Goal: Information Seeking & Learning: Check status

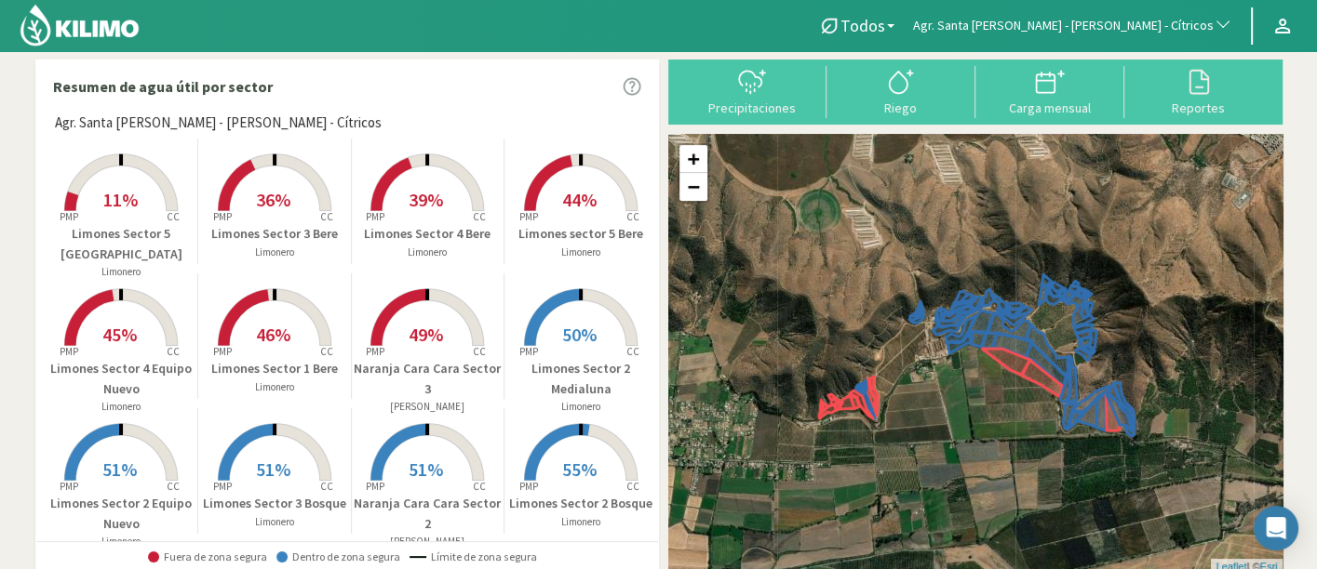
click at [1183, 93] on div "Resumen de agua útil por sector Agr. Santa [PERSON_NAME] - [PERSON_NAME] - Cítr…" at bounding box center [658, 551] width 1265 height 1003
click at [1183, 87] on div at bounding box center [1199, 82] width 138 height 30
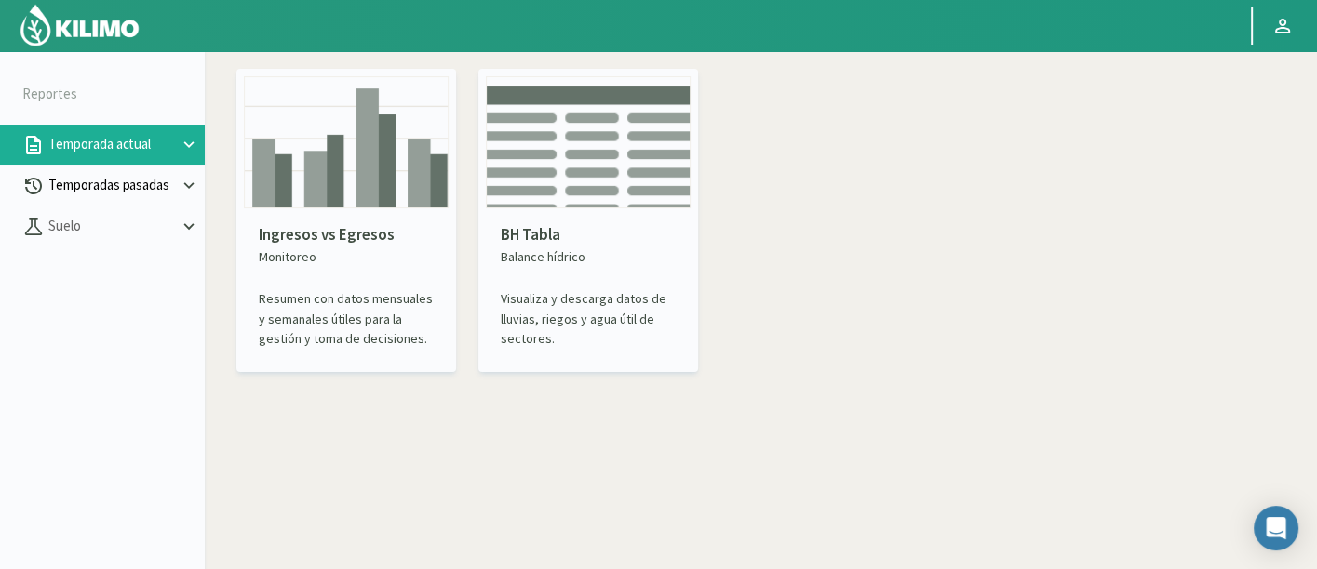
click at [169, 183] on p "Temporadas pasadas" at bounding box center [112, 185] width 134 height 21
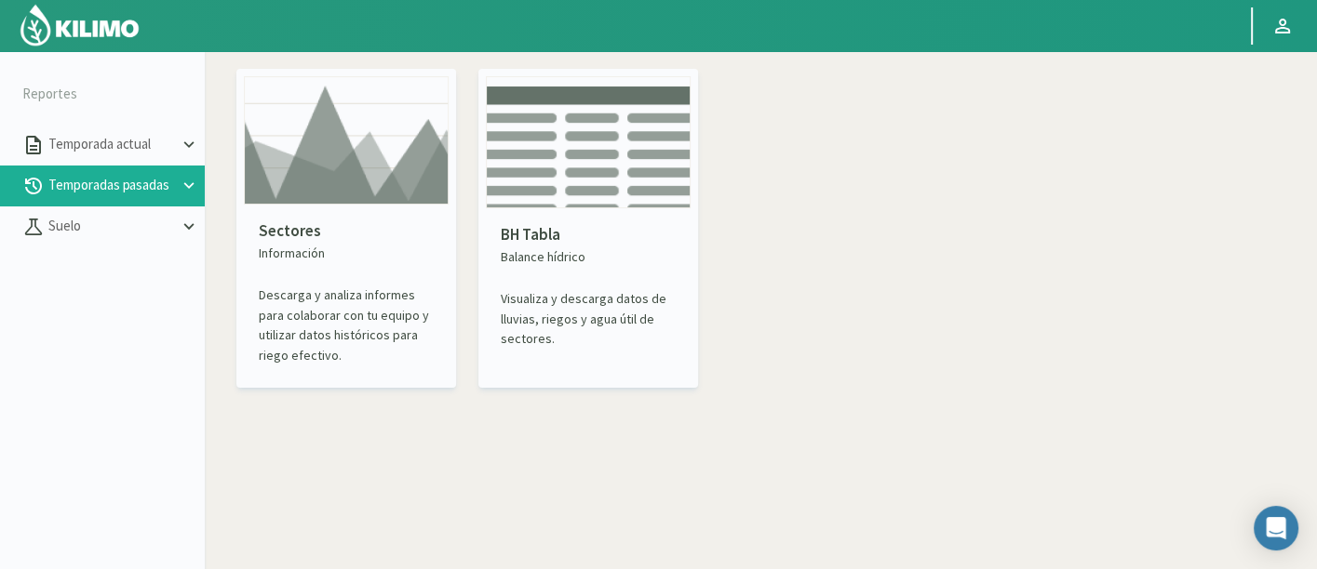
click at [368, 169] on img at bounding box center [346, 140] width 205 height 128
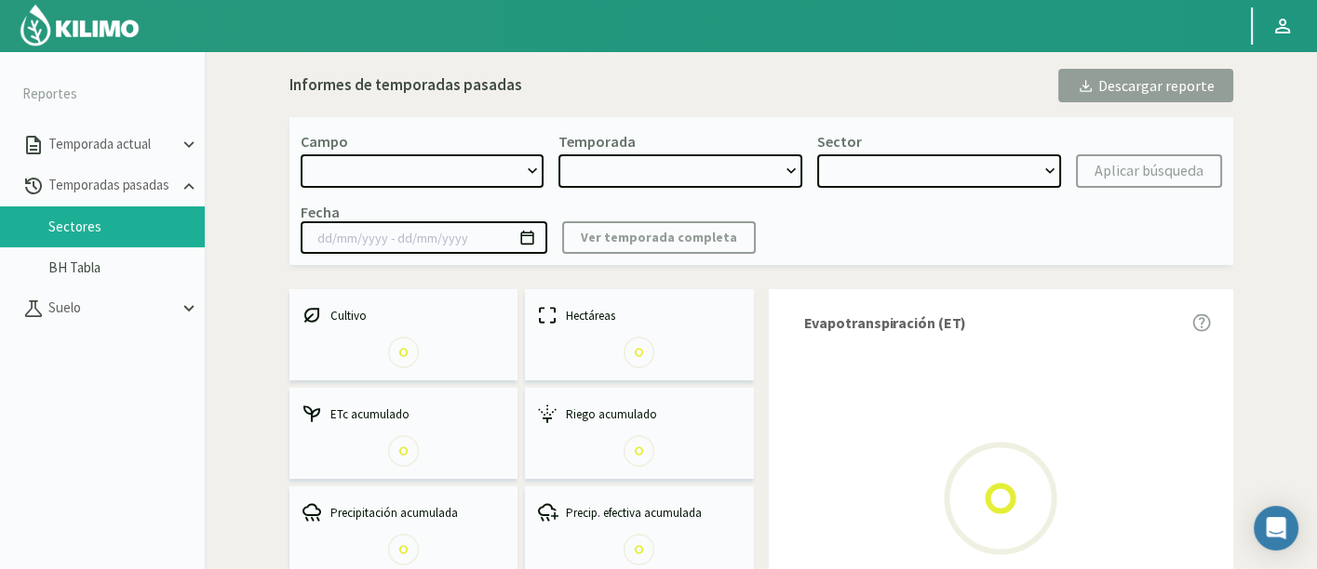
select select "0: Object"
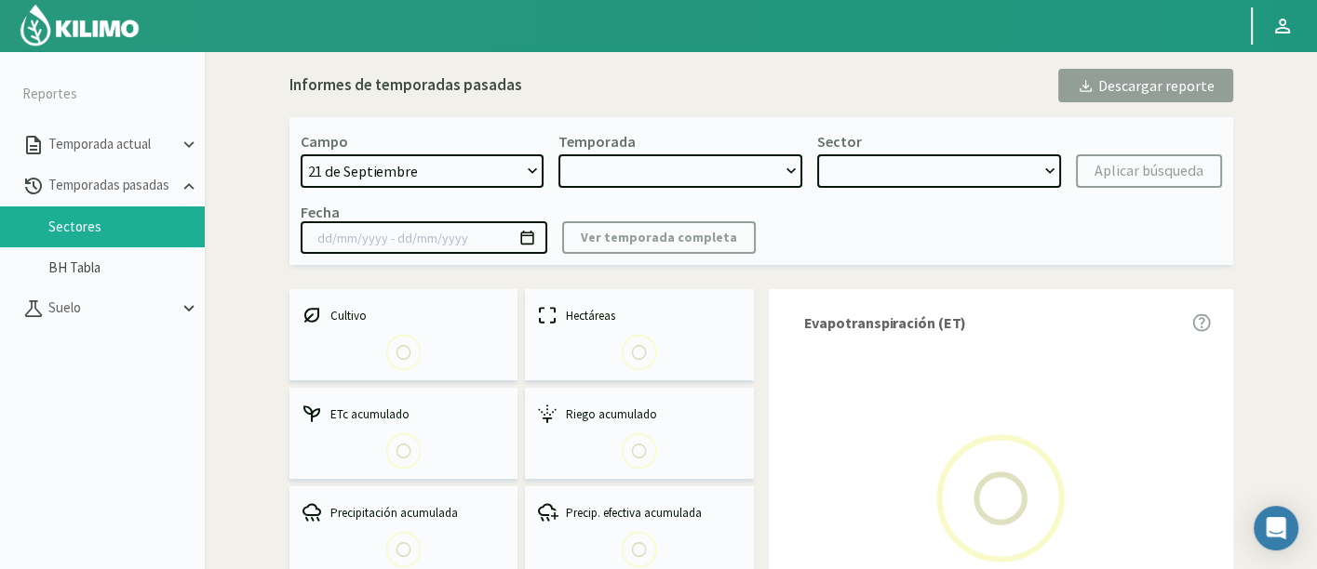
type input "[DATE] - [DATE]"
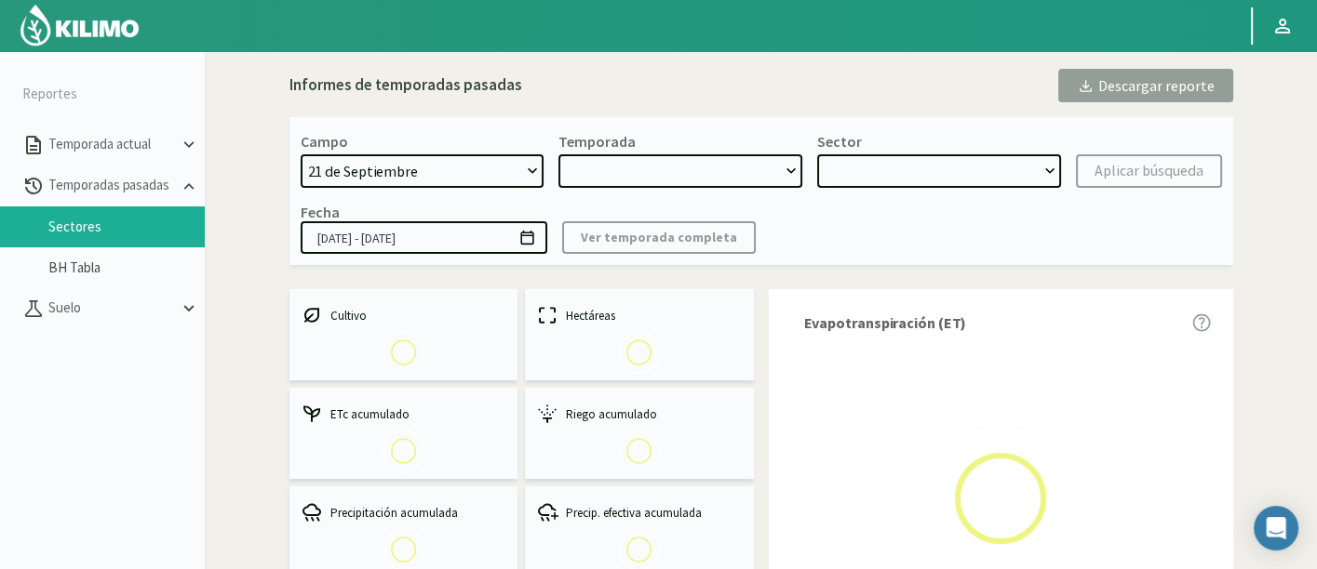
select select "0: 2023"
select select "0: Object"
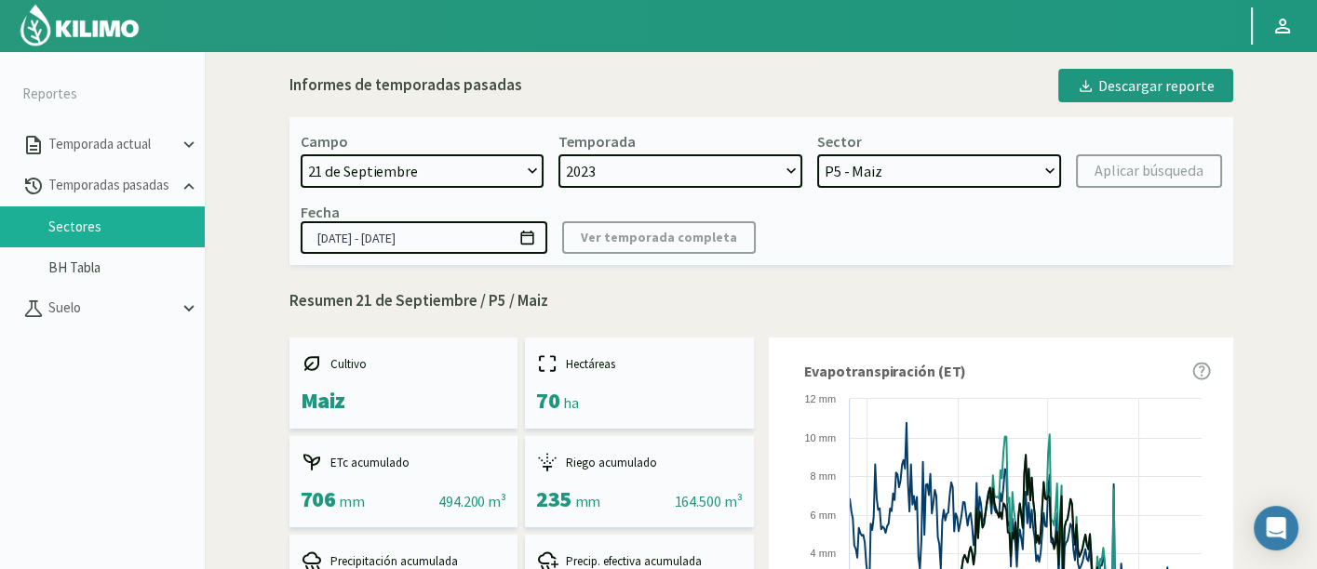
click at [435, 171] on select "[DATE] 8 Fuegos Acograpes - Ag. [PERSON_NAME] - Ag. [GEOGRAPHIC_DATA] Acograpes…" at bounding box center [423, 170] width 244 height 33
select select "906: Object"
click at [445, 134] on div "Campo [DATE] 8 Fuegos Acograpes - Ag. [PERSON_NAME] - Ag. [GEOGRAPHIC_DATA] Aco…" at bounding box center [423, 160] width 244 height 56
click at [438, 168] on select "[DATE] 8 Fuegos Acograpes - Ag. [PERSON_NAME] - Ag. [GEOGRAPHIC_DATA] Acograpes…" at bounding box center [423, 170] width 244 height 33
select select
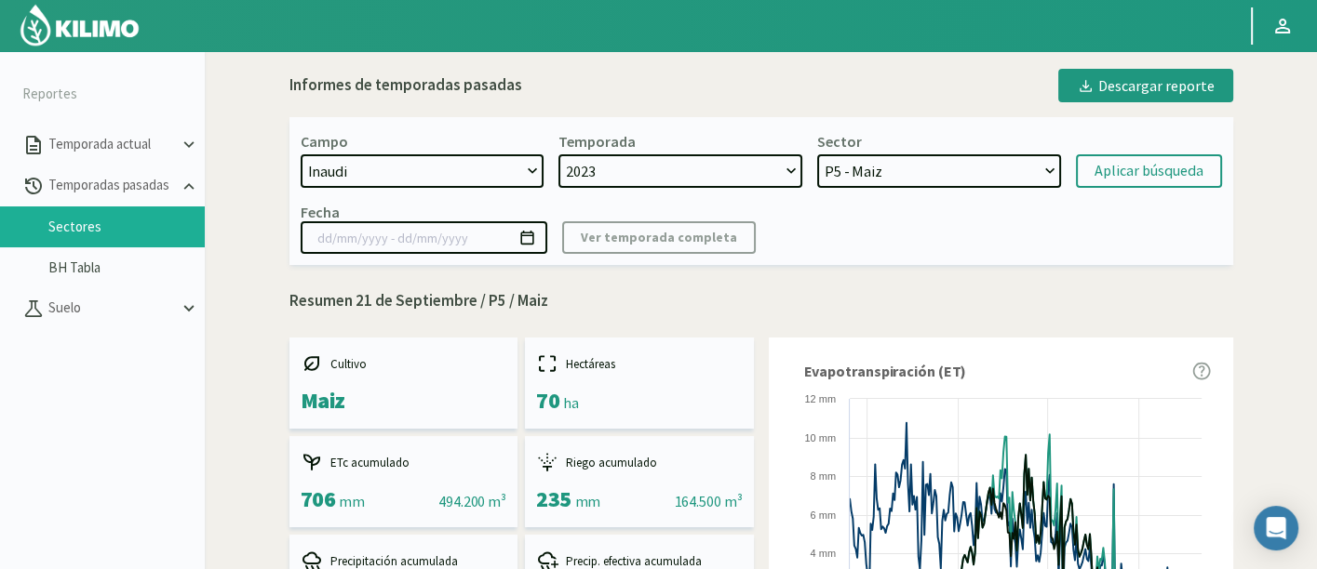
select select
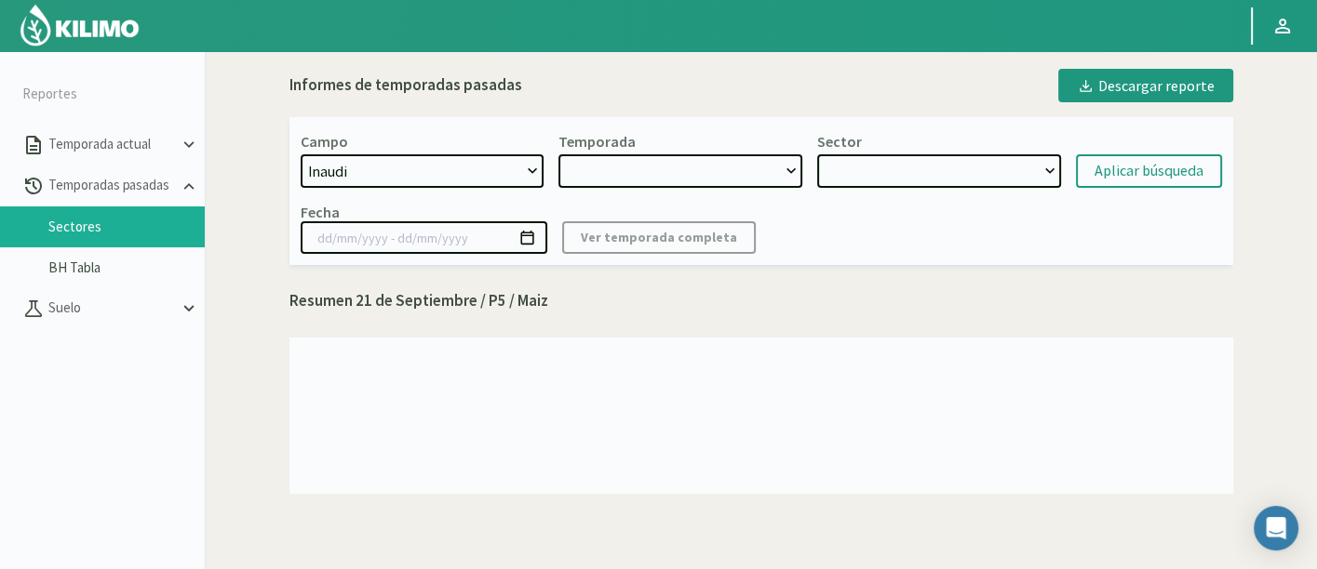
select select "2: 2017"
select select "7: Object"
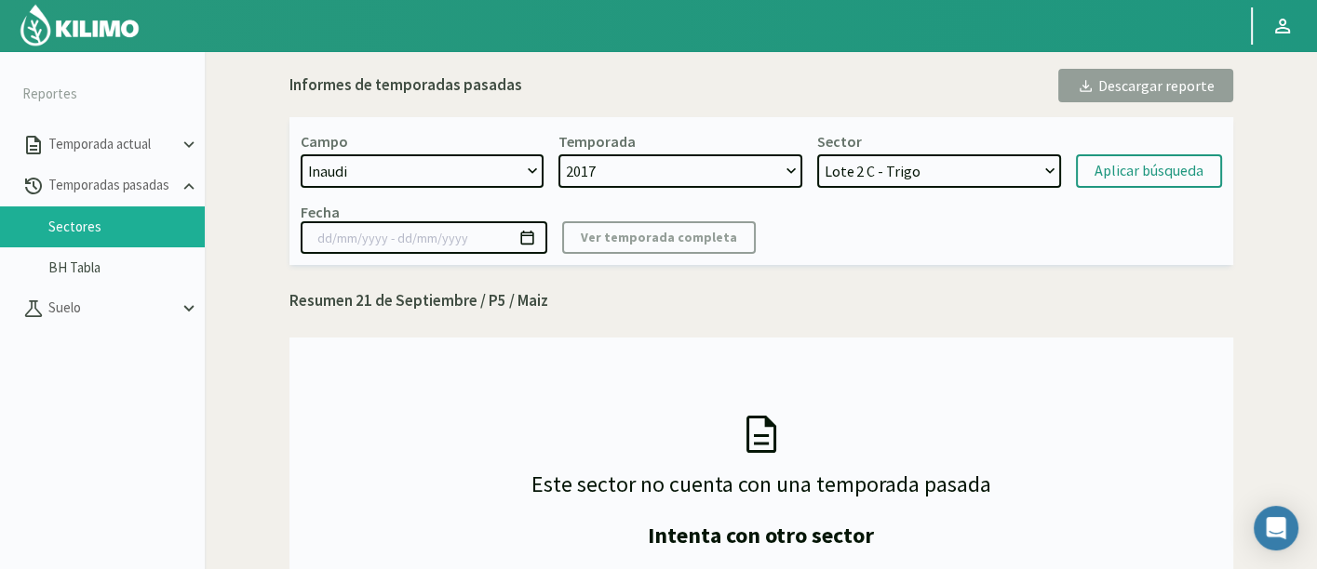
select select "174: Object"
click at [301, 154] on select "[DATE] 8 Fuegos Acograpes - Ag. [PERSON_NAME] - Ag. [GEOGRAPHIC_DATA] Acograpes…" at bounding box center [423, 170] width 244 height 33
click at [713, 161] on select "2017" at bounding box center [680, 170] width 244 height 33
select select "3: 2025"
click at [712, 145] on div "Temporada 2025 2024 2023" at bounding box center [680, 160] width 244 height 56
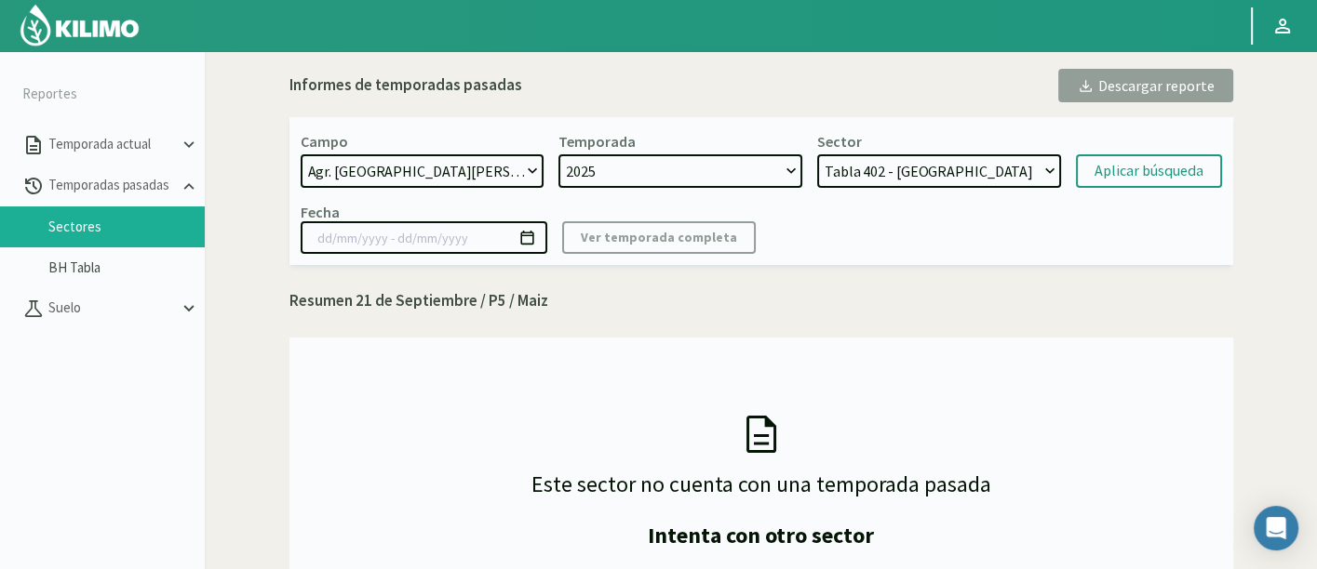
click at [957, 145] on div "Sector Tabla 402 - Lechuga Tabla 509 - Lechuga Tabla 508 - Maíz dulce Tabla 505…" at bounding box center [939, 160] width 244 height 56
click at [964, 161] on select "Tabla 402 - Lechuga Tabla 509 - Lechuga Tabla 508 - Maíz dulce Tabla 505 - Lech…" at bounding box center [939, 170] width 244 height 33
click at [937, 182] on select "Tabla 402 - Lechuga Tabla 509 - Lechuga Tabla 508 - Maíz dulce Tabla 505 - Lech…" at bounding box center [939, 170] width 244 height 33
select select "22: Object"
click at [817, 154] on select "Tabla 402 - Lechuga Tabla 509 - Lechuga Tabla 508 - Maíz dulce Tabla 505 - Lech…" at bounding box center [939, 170] width 244 height 33
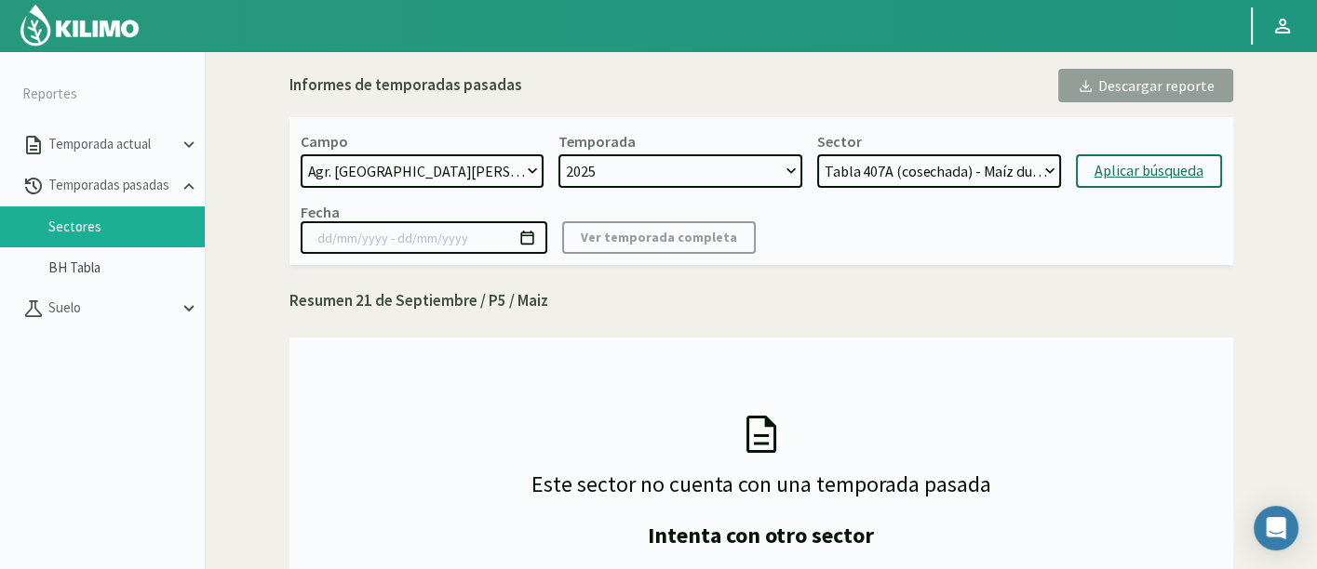
click at [1151, 173] on div "Aplicar búsqueda" at bounding box center [1148, 171] width 109 height 22
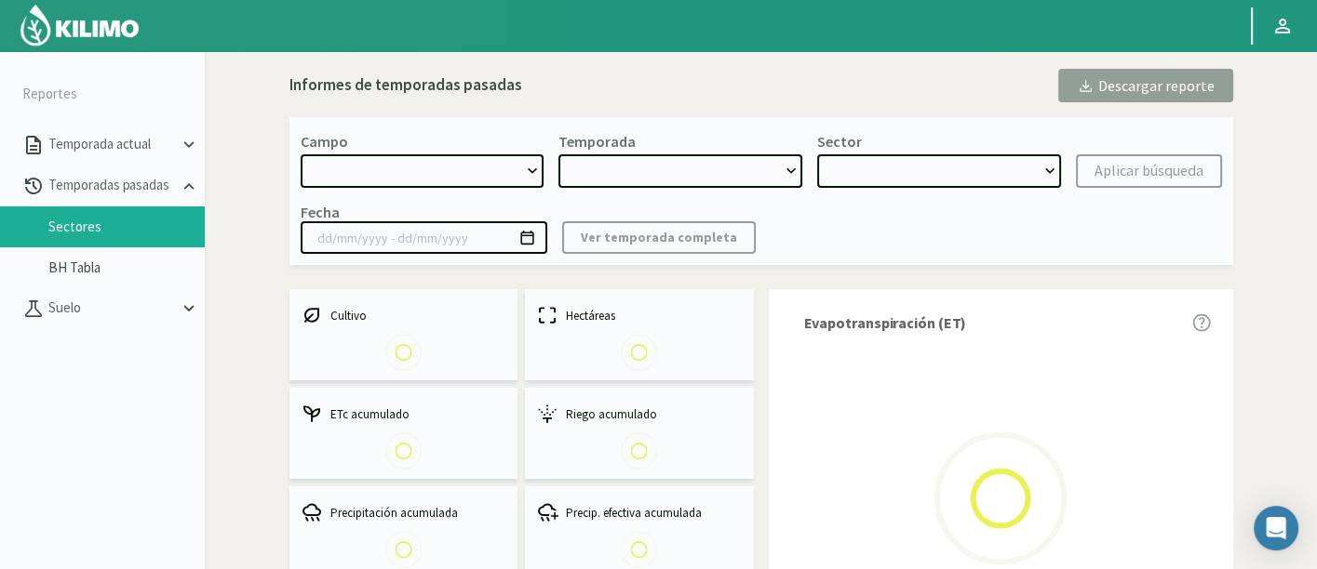
select select "174: Object"
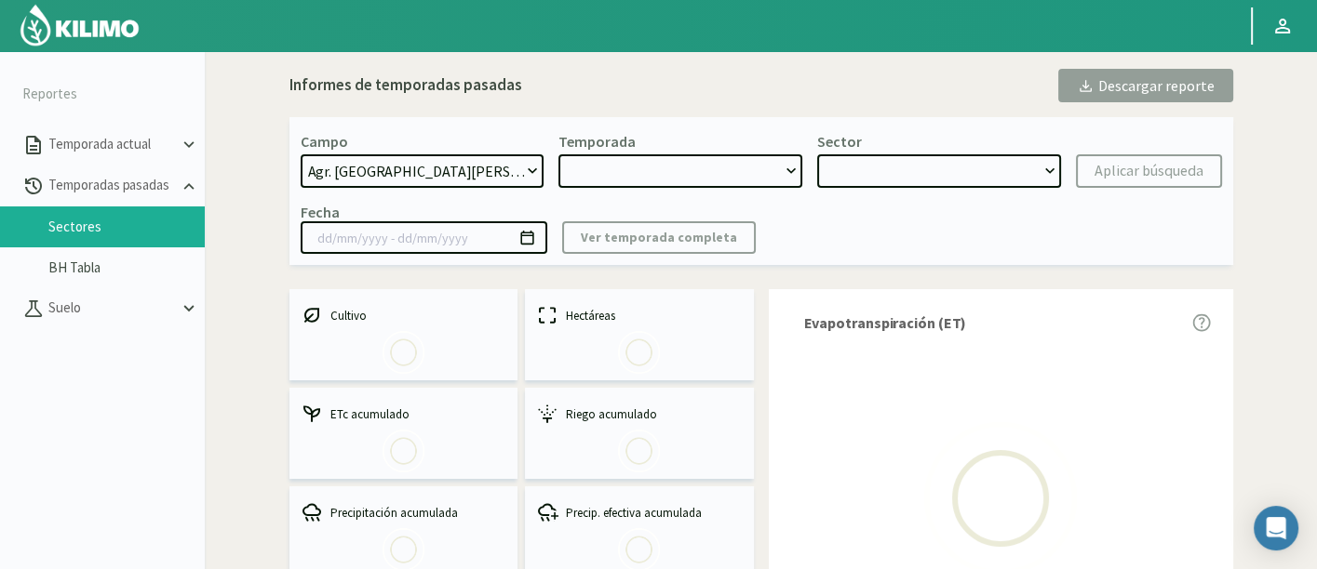
type input "[DATE] - [DATE]"
select select "0: 2025"
select select "10: Object"
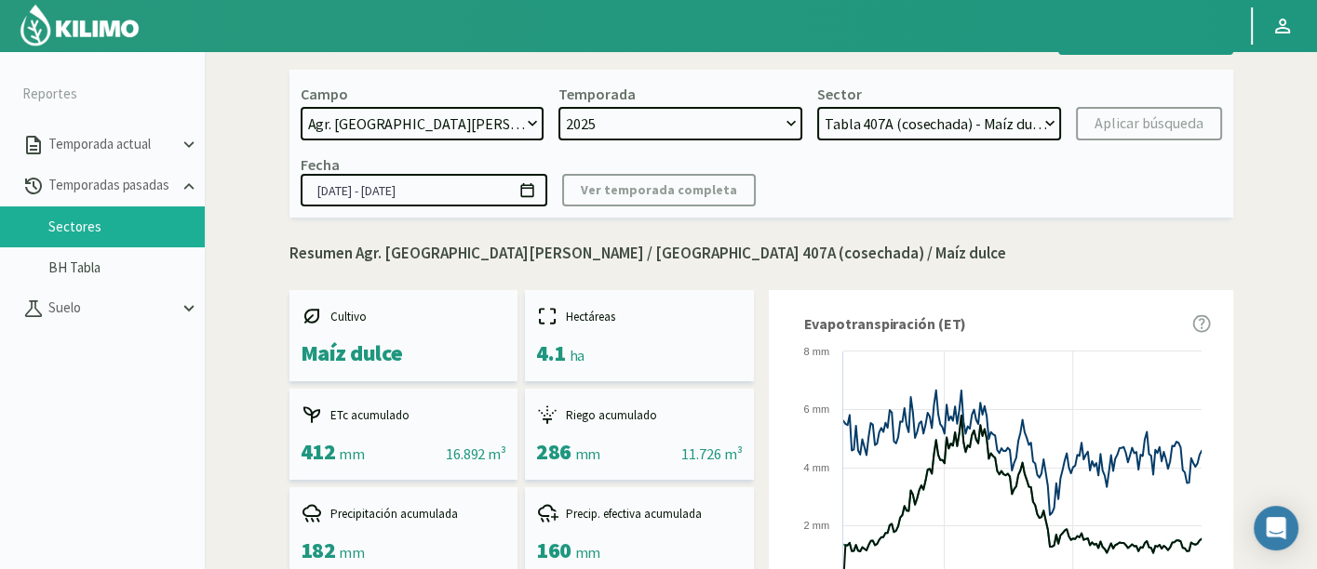
scroll to position [47, 0]
click at [942, 110] on select "Tabla 402 - Lechuga Tabla 509 - Lechuga Tabla 508 - Maíz dulce Tabla 505 - Lech…" at bounding box center [939, 124] width 244 height 33
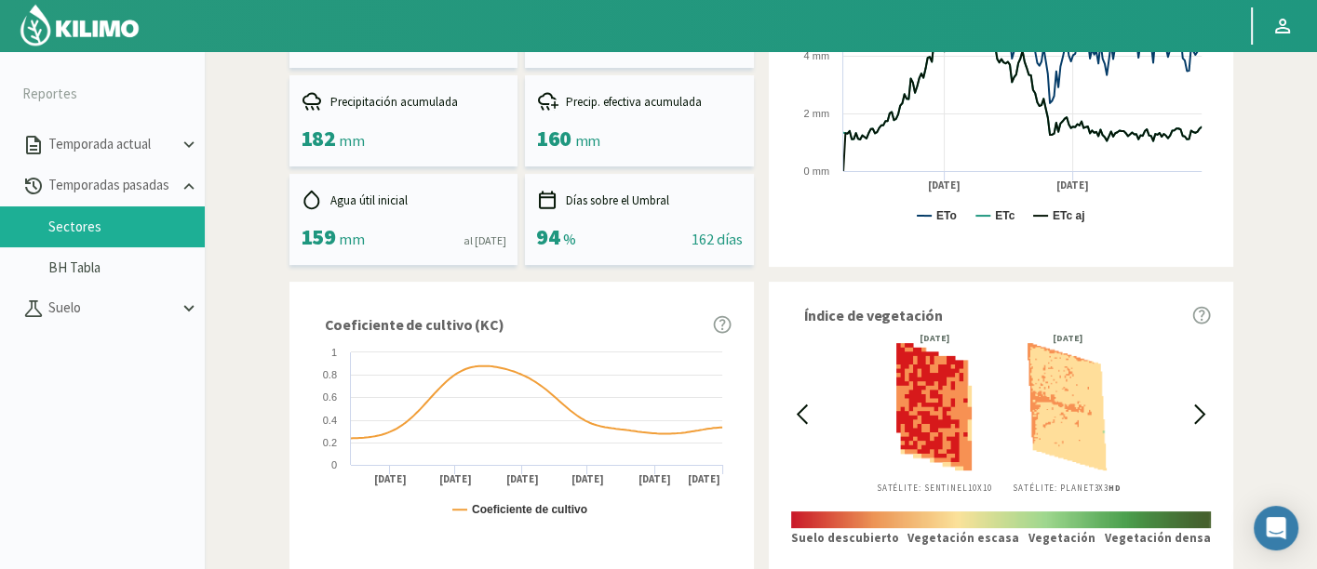
scroll to position [0, 0]
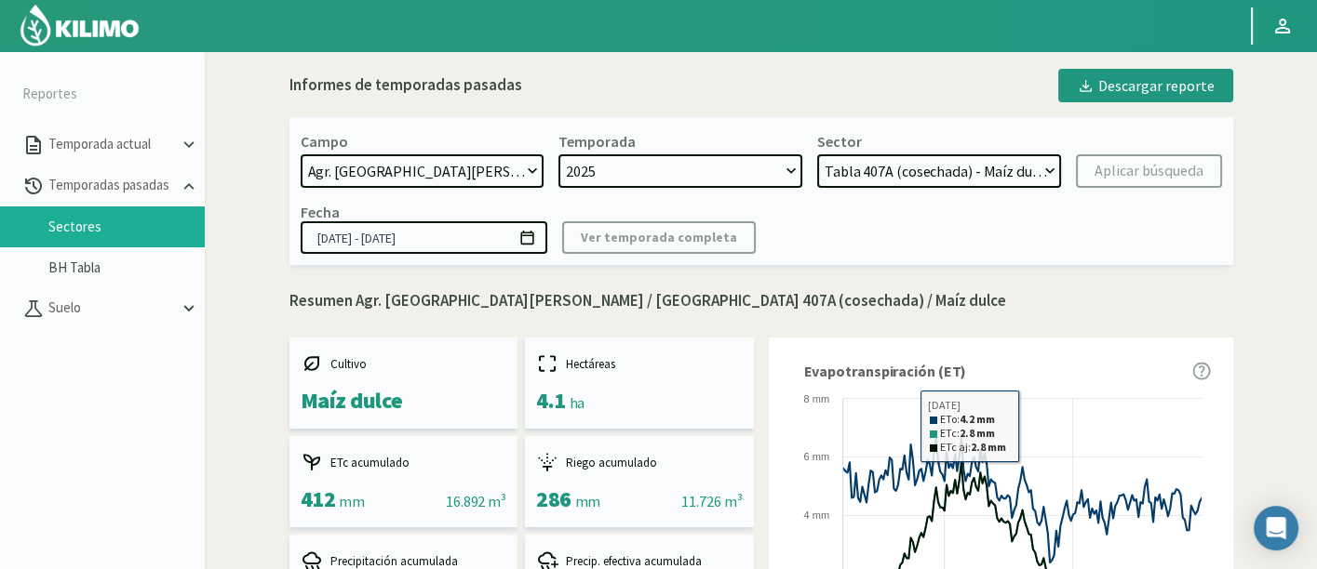
click at [1039, 172] on select "Tabla 402 - Lechuga Tabla 509 - Lechuga Tabla 508 - Maíz dulce Tabla 505 - Lech…" at bounding box center [939, 170] width 244 height 33
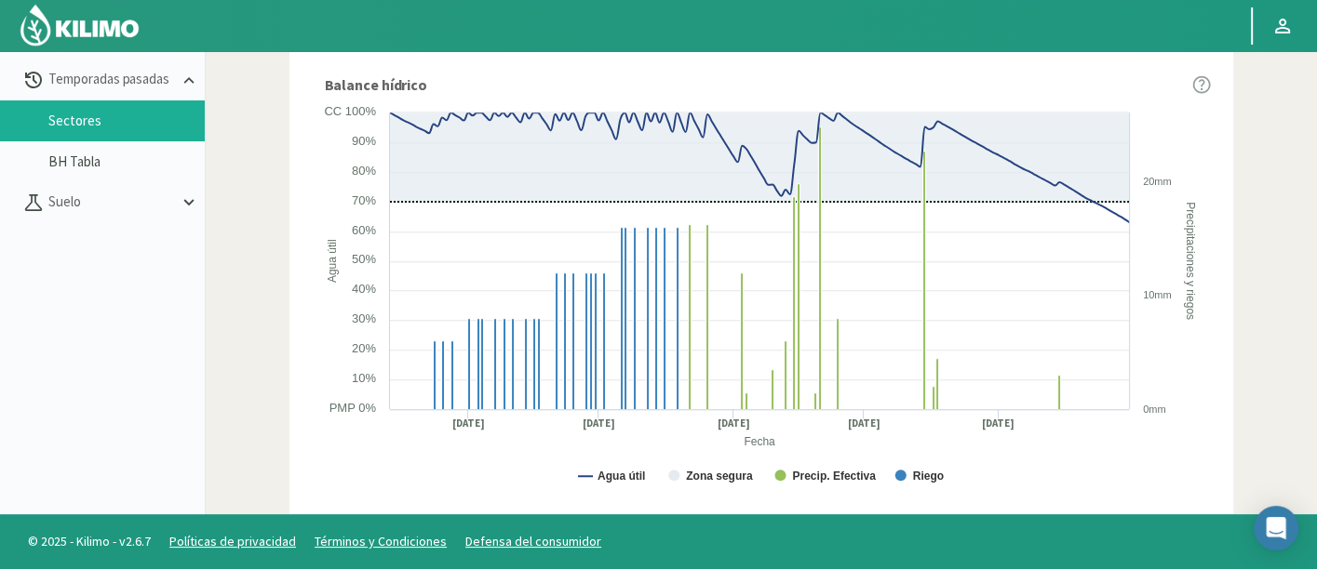
scroll to position [1183, 0]
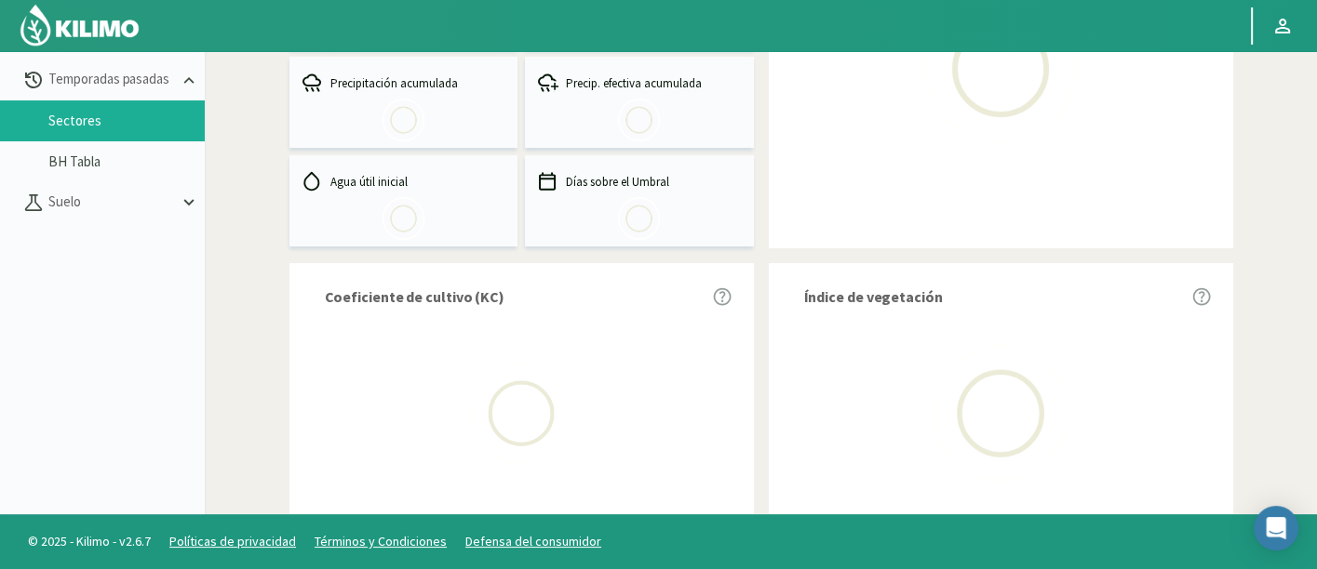
scroll to position [413, 0]
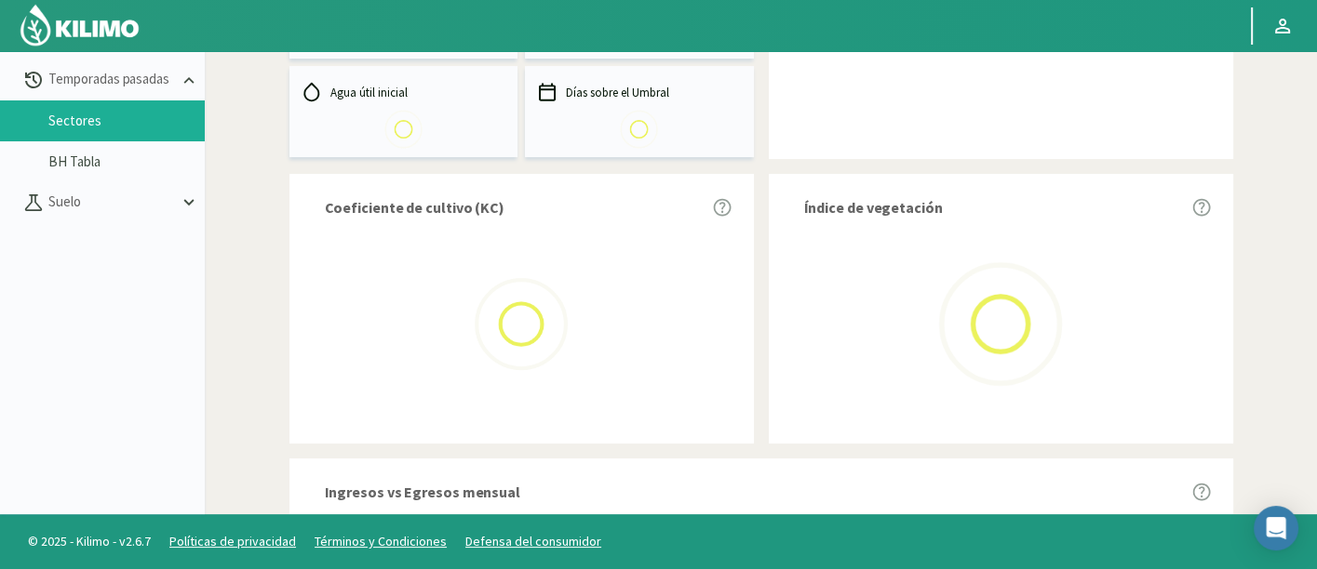
select select "174: Object"
type input "[DATE] - [DATE]"
select select "0: 2025"
select select "10: Object"
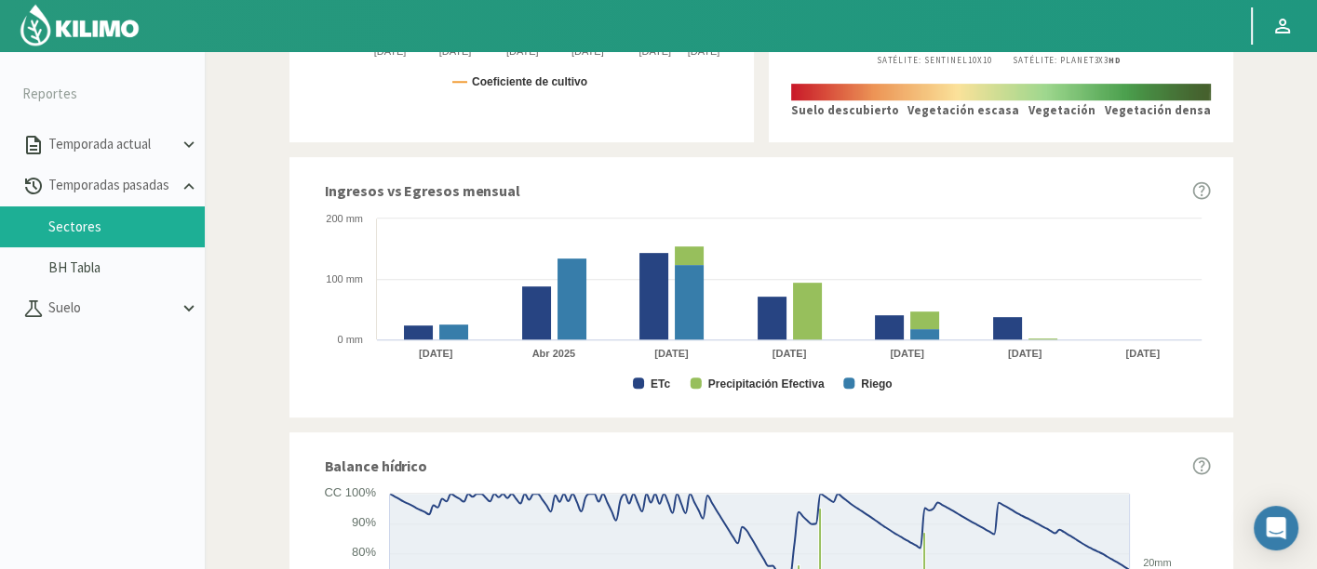
scroll to position [0, 0]
